Goal: Task Accomplishment & Management: Use online tool/utility

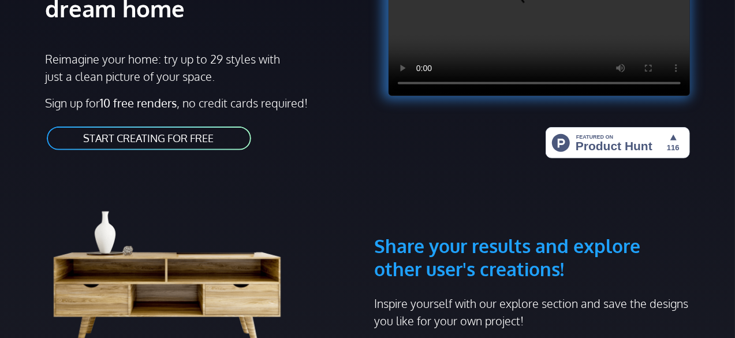
scroll to position [231, 0]
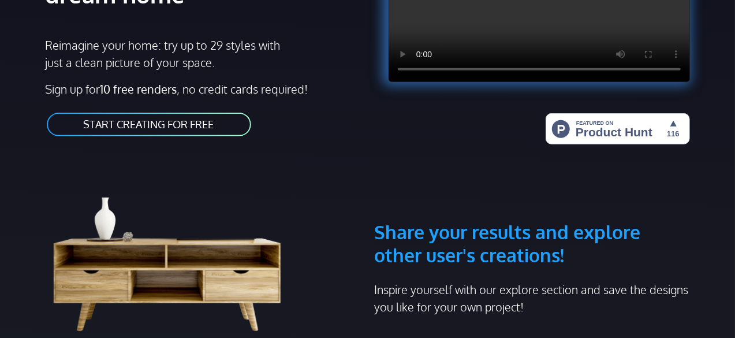
click at [232, 120] on link "START CREATING FOR FREE" at bounding box center [149, 124] width 207 height 26
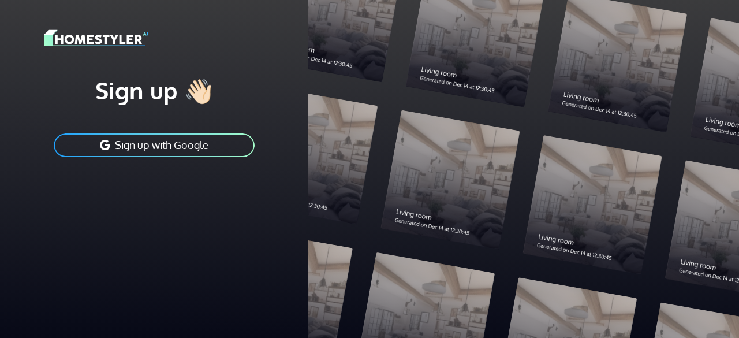
click at [236, 142] on button "Sign up with Google" at bounding box center [154, 145] width 203 height 26
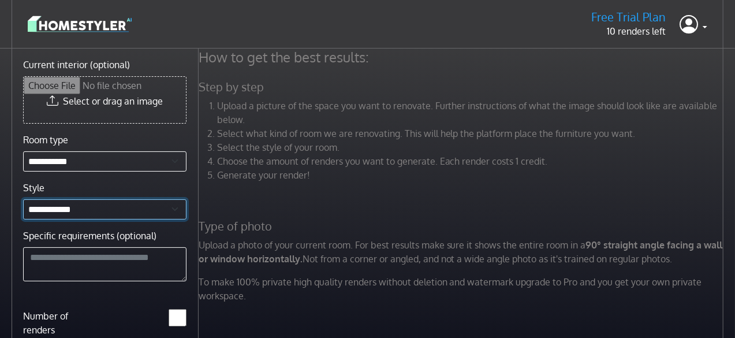
click at [178, 213] on select "**********" at bounding box center [104, 209] width 163 height 20
click at [384, 206] on div "How to get the best results: Step by step Upload a picture of the space you wan…" at bounding box center [463, 180] width 542 height 263
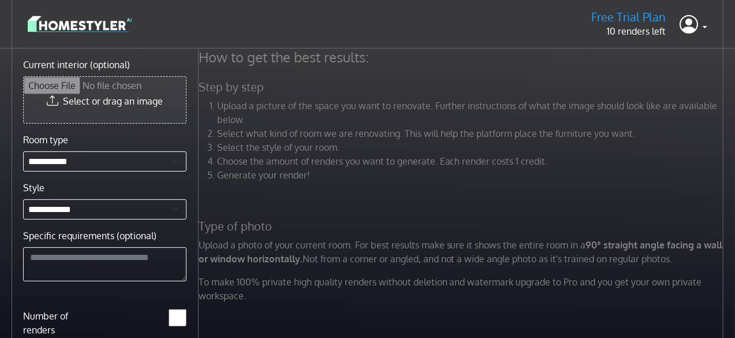
click at [159, 108] on input "Current interior (optional)" at bounding box center [105, 100] width 162 height 46
